Goal: Communication & Community: Answer question/provide support

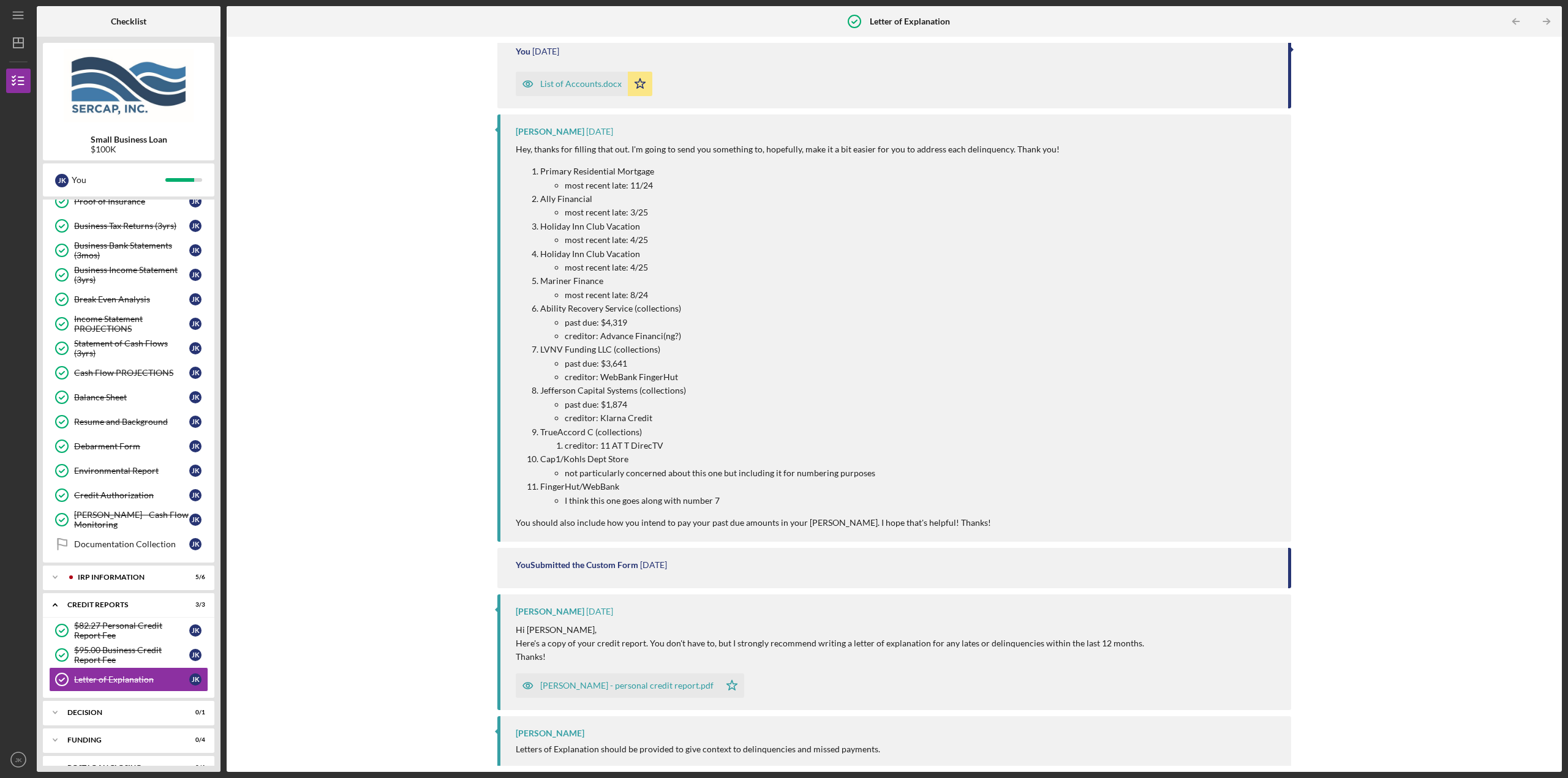
scroll to position [456, 0]
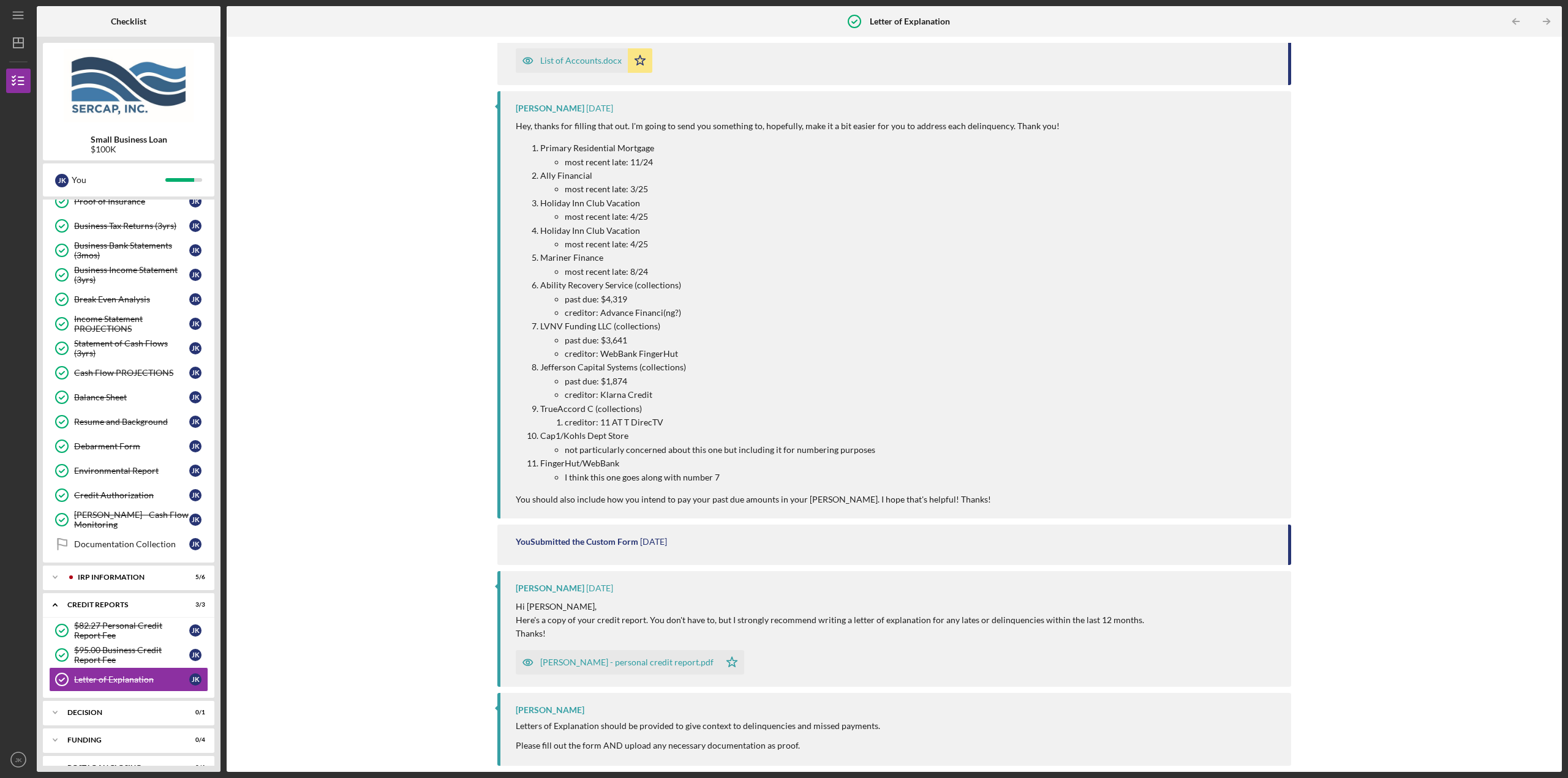
click at [580, 664] on div "[PERSON_NAME] - personal credit report.pdf" at bounding box center [626, 662] width 173 height 10
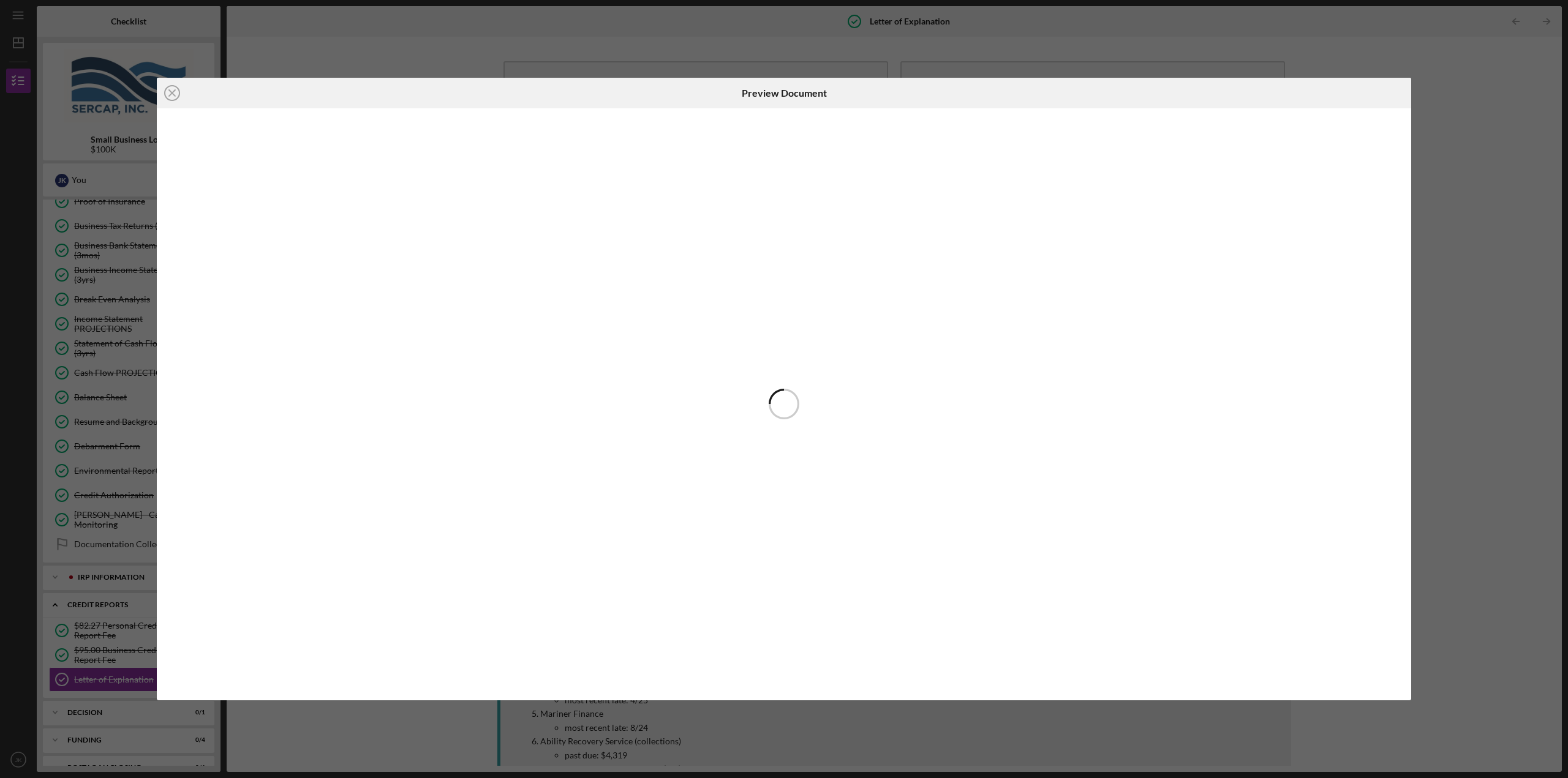
scroll to position [456, 0]
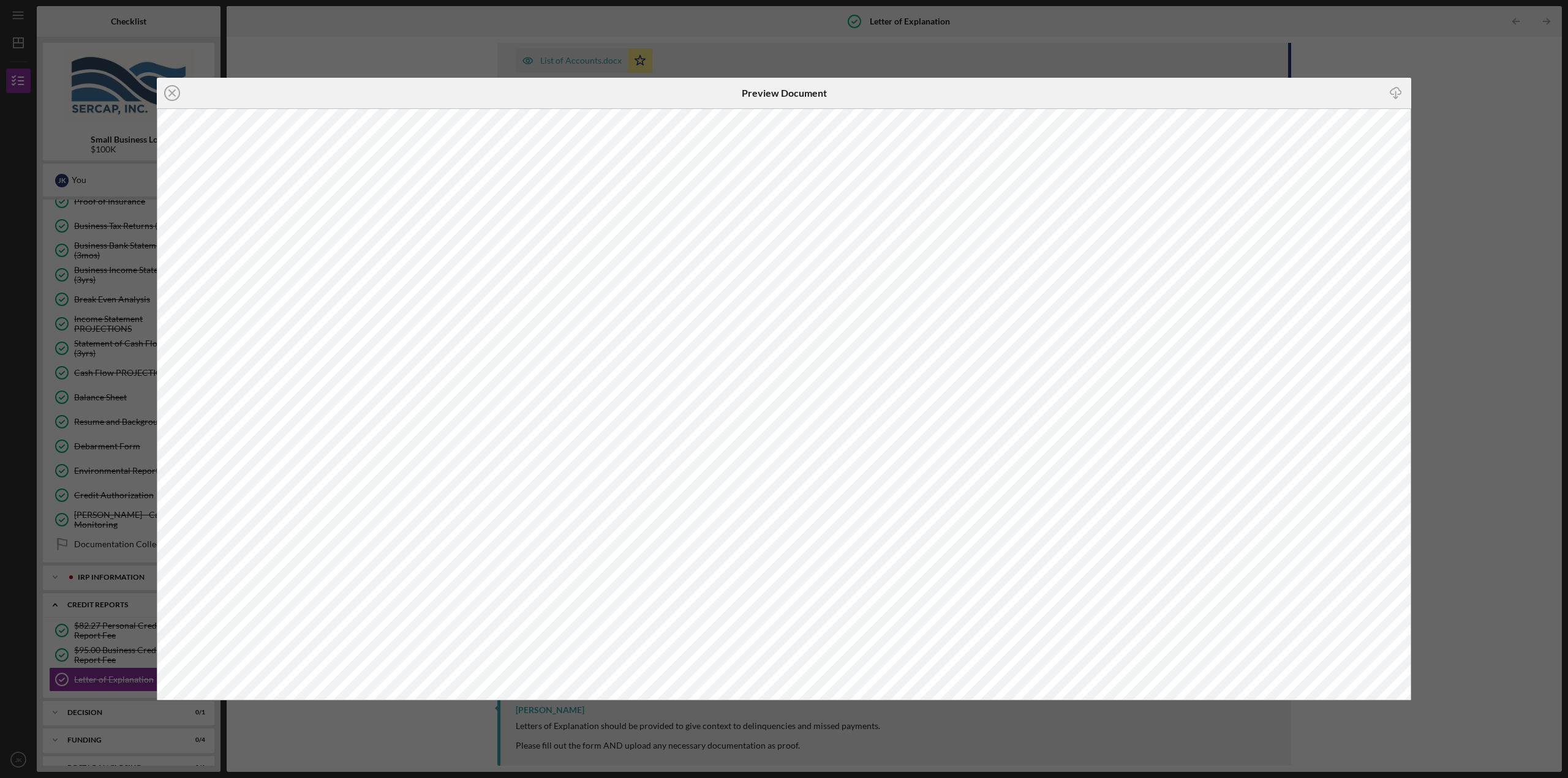
click at [1463, 104] on div "Icon/Close Preview Document Icon/Download" at bounding box center [784, 389] width 1568 height 778
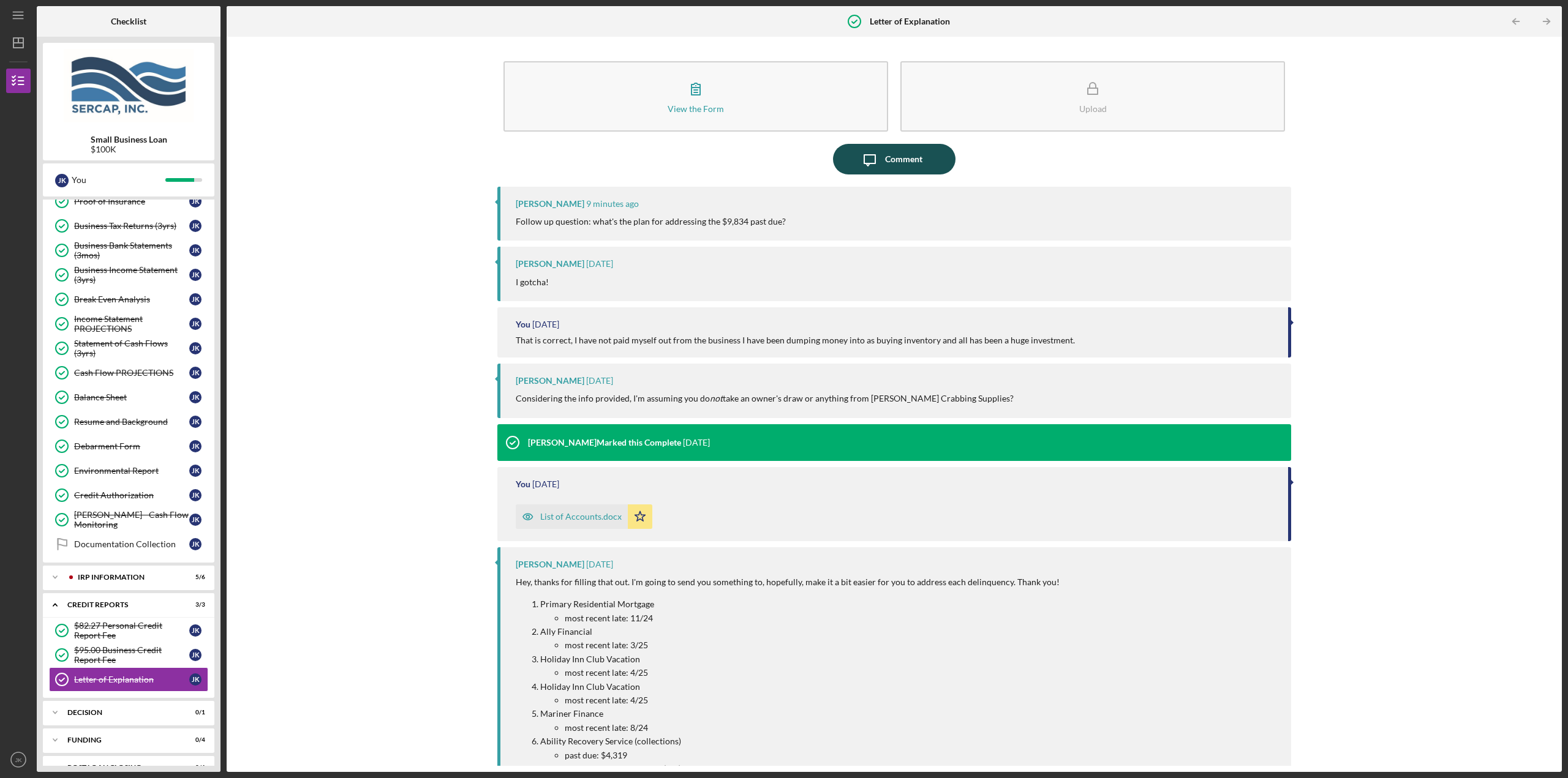
click at [885, 156] on div "Comment" at bounding box center [903, 159] width 38 height 30
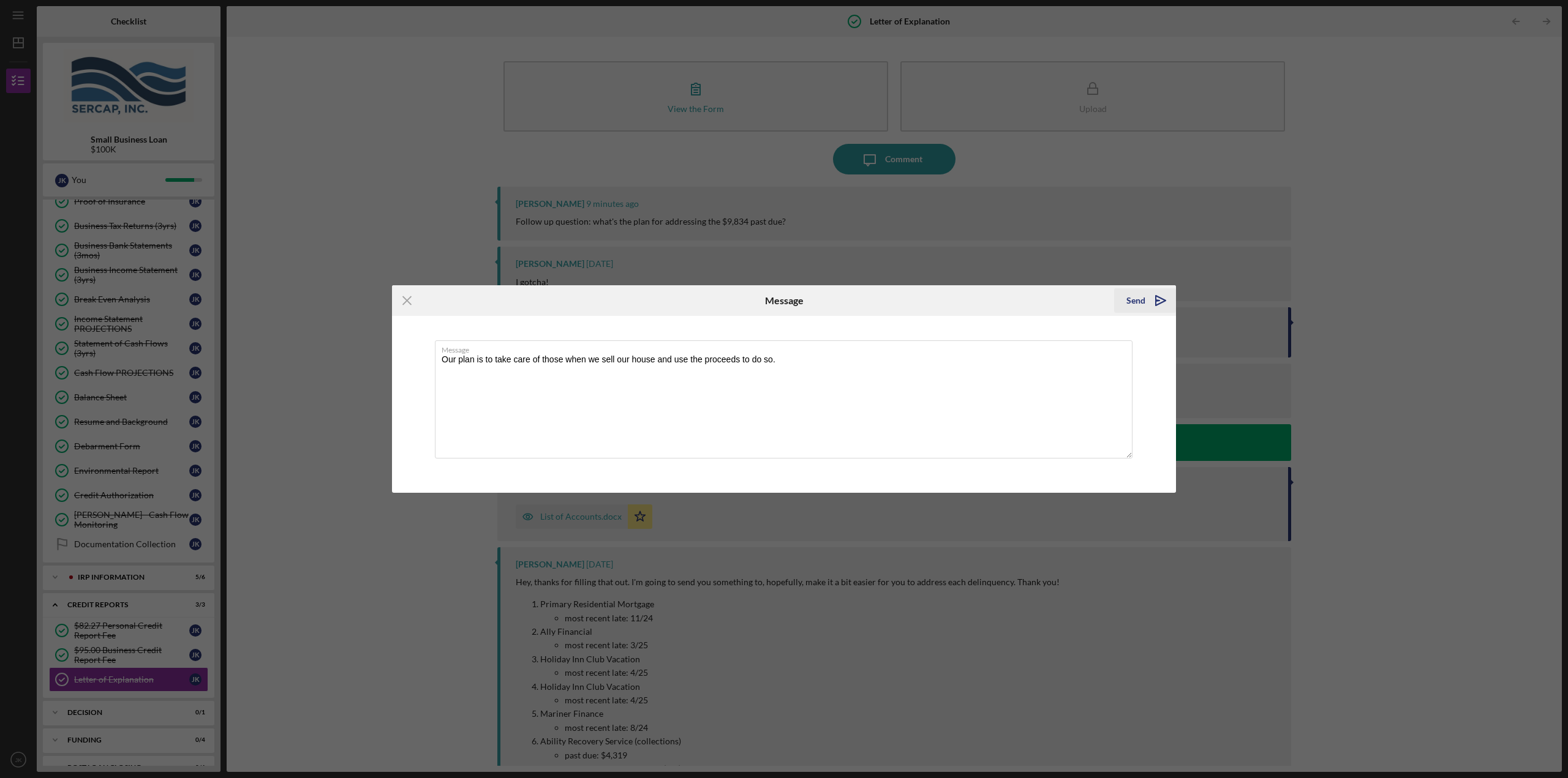
type textarea "Our plan is to take care of those when we sell our house and use the proceeds t…"
click at [1128, 295] on div "Send" at bounding box center [1135, 301] width 19 height 25
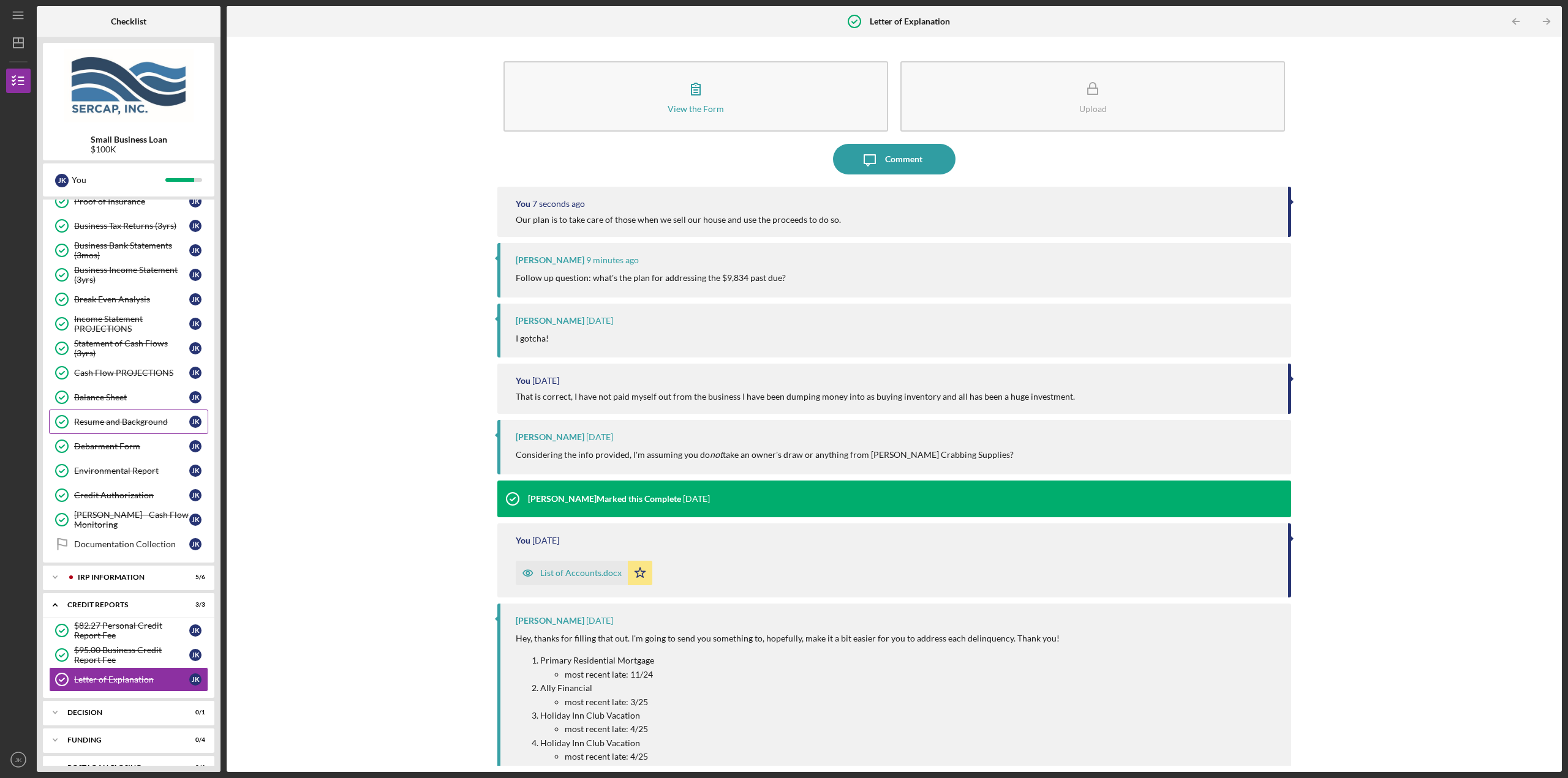
scroll to position [378, 0]
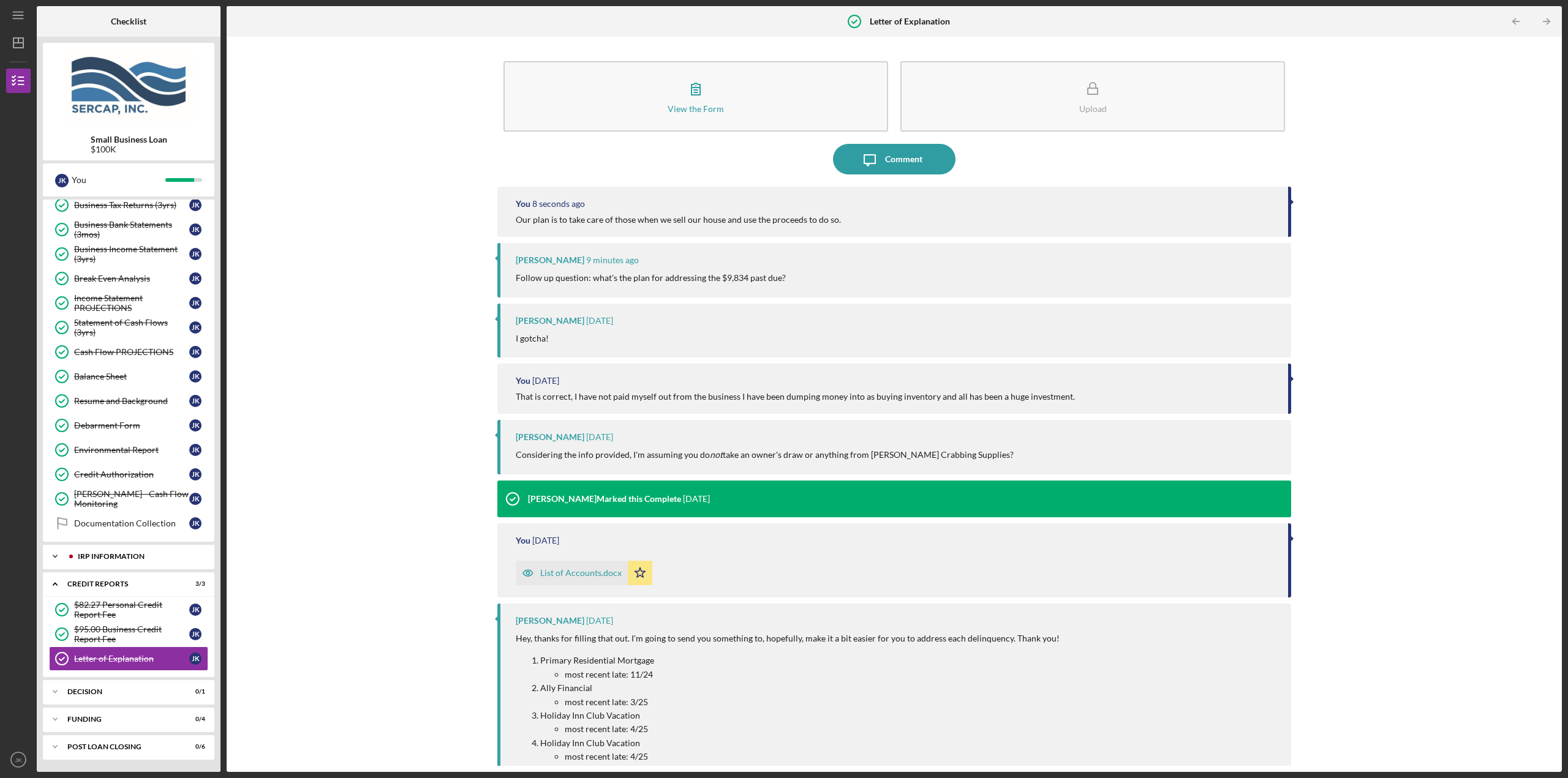
click at [132, 548] on div "Icon/Expander IRP Information 5 / 6" at bounding box center [128, 556] width 171 height 25
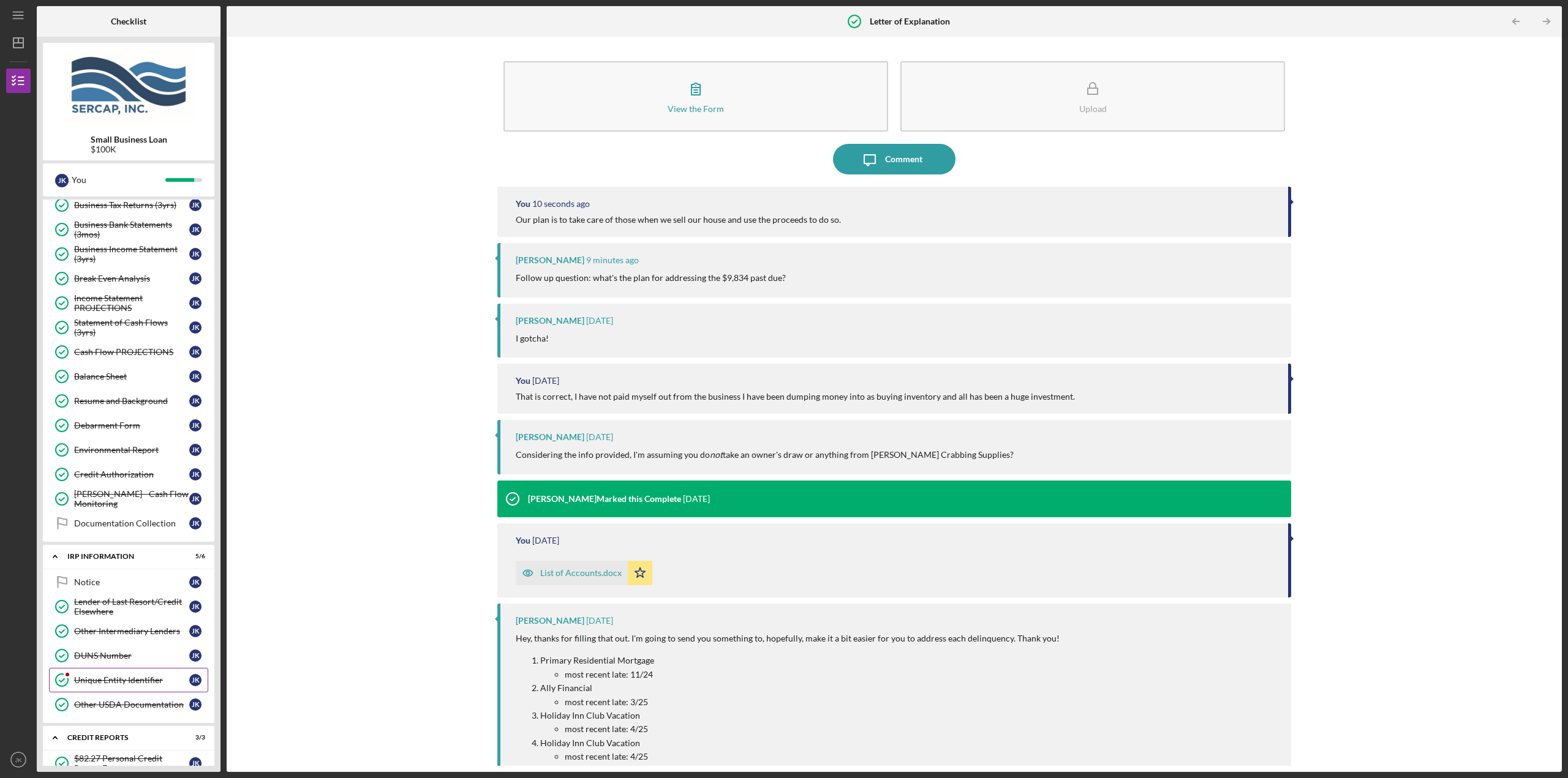
click at [127, 681] on div "Unique Entity Identifier" at bounding box center [132, 680] width 116 height 10
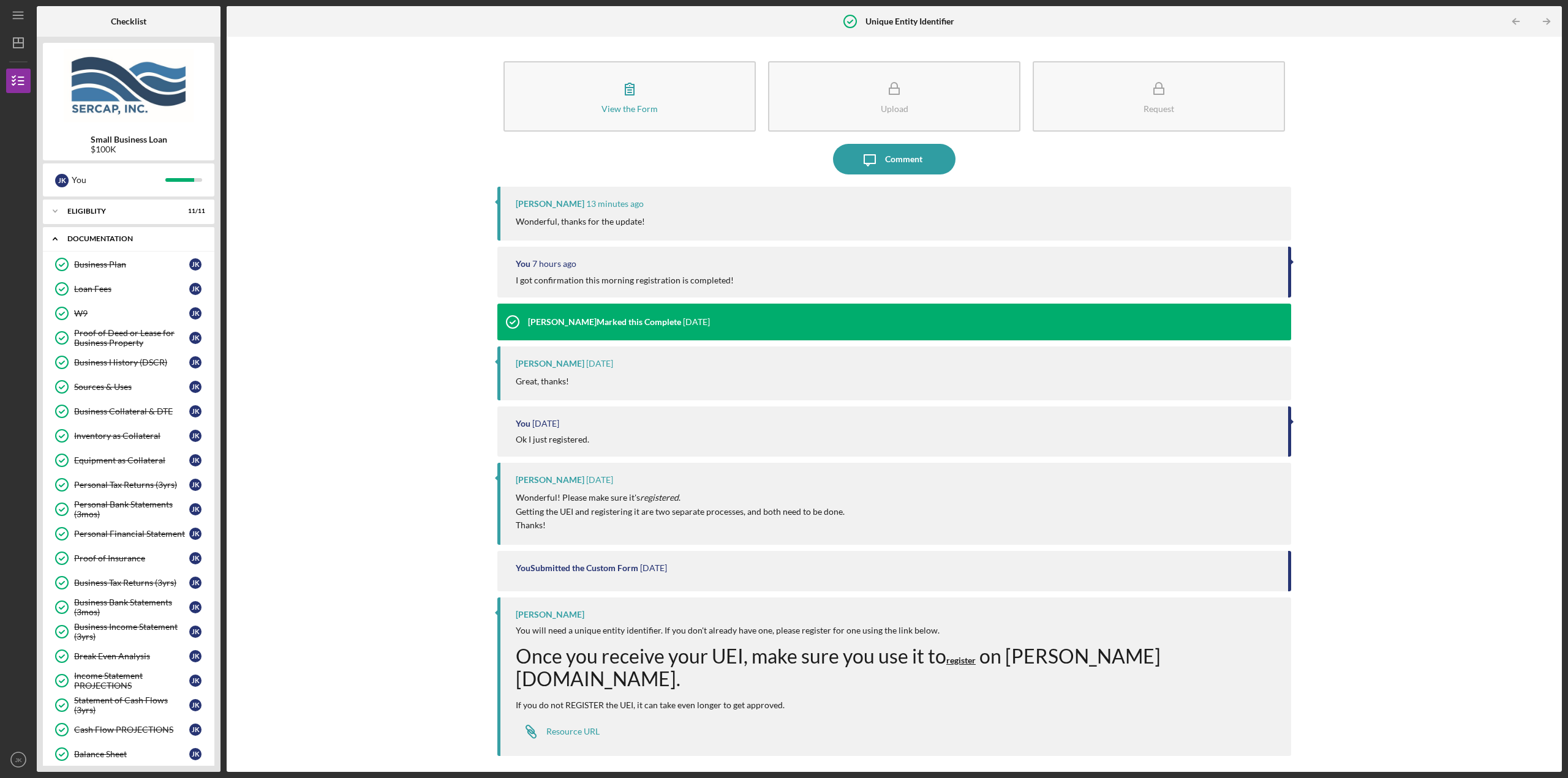
click at [133, 235] on div "Icon/Expander Documentation 26 / 27" at bounding box center [128, 238] width 171 height 25
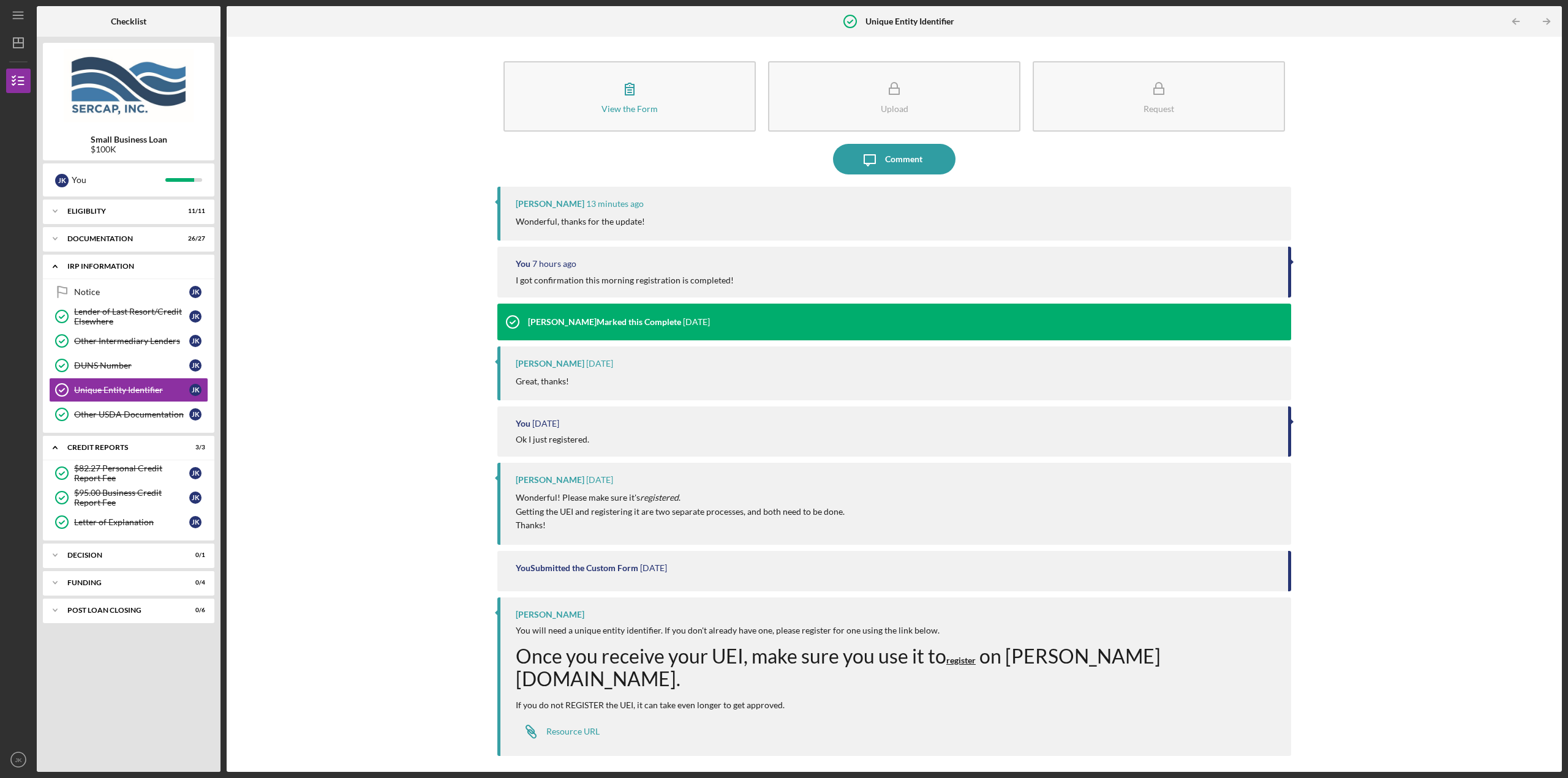
click at [125, 261] on div "Icon/Expander IRP Information 5 / 6" at bounding box center [128, 266] width 171 height 25
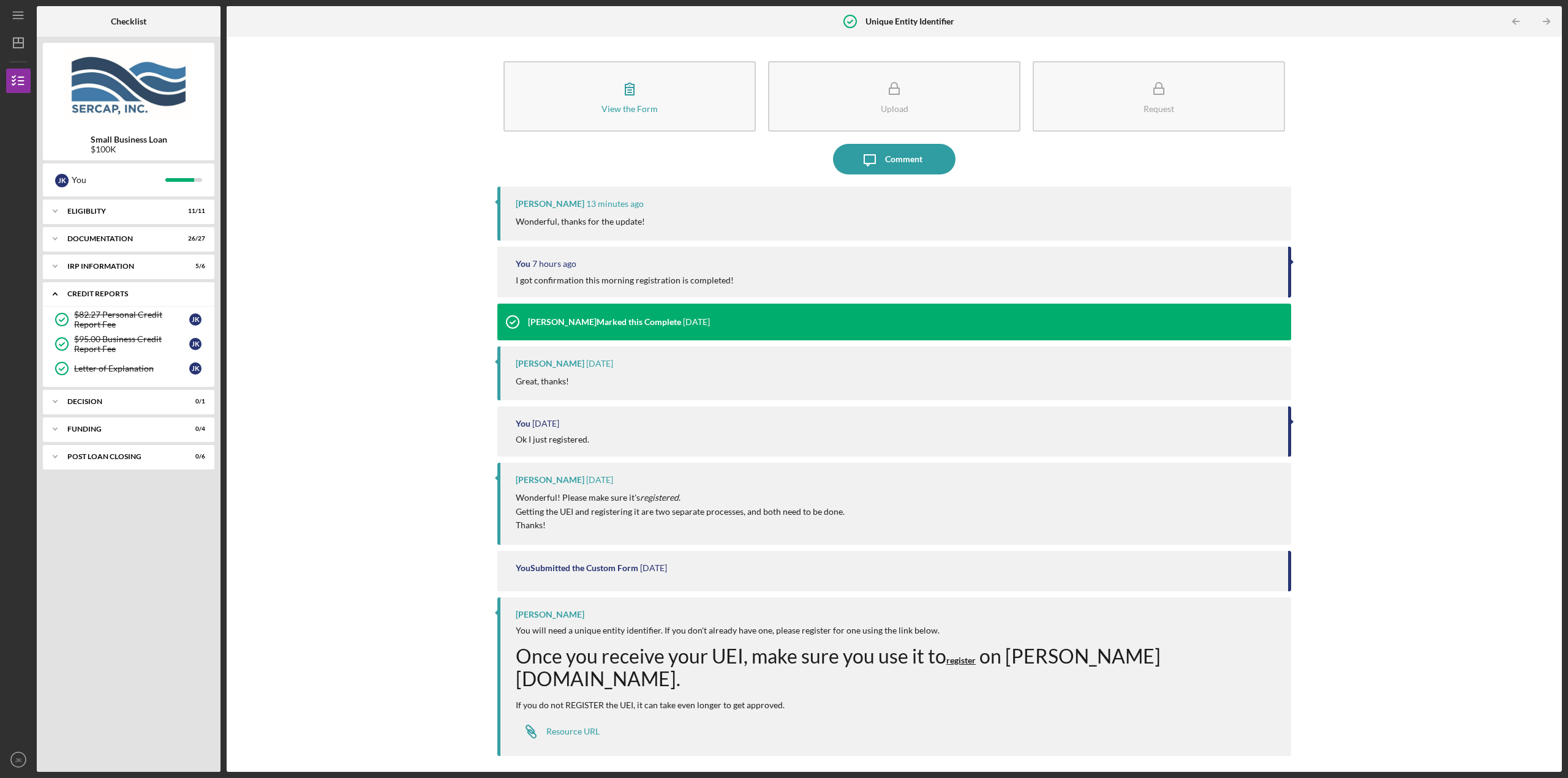
click at [117, 293] on div "credit reports" at bounding box center [133, 294] width 132 height 7
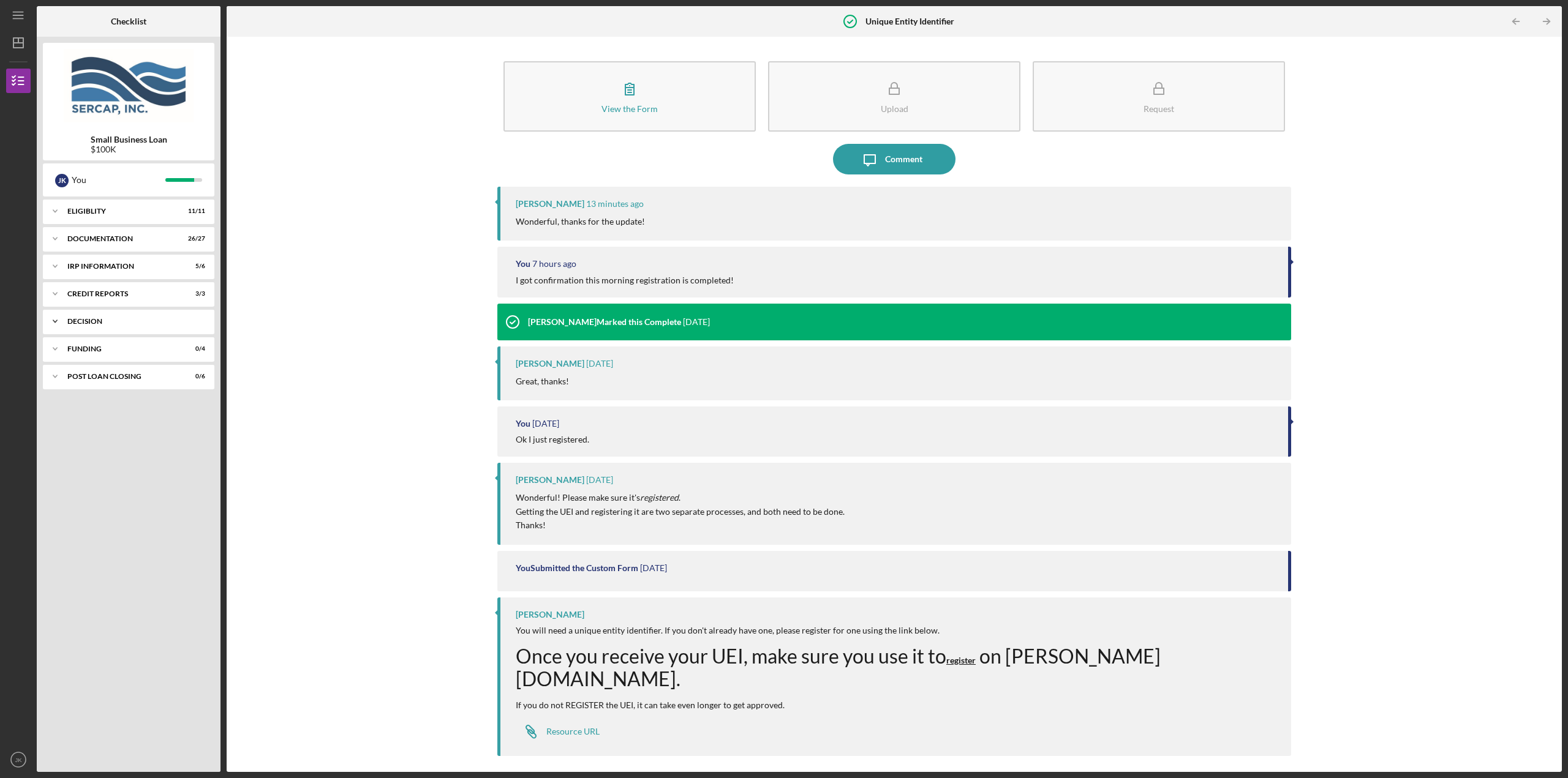
click at [115, 323] on div "Decision" at bounding box center [133, 322] width 132 height 7
click at [108, 324] on div "Decision" at bounding box center [133, 322] width 132 height 7
